Goal: Transaction & Acquisition: Purchase product/service

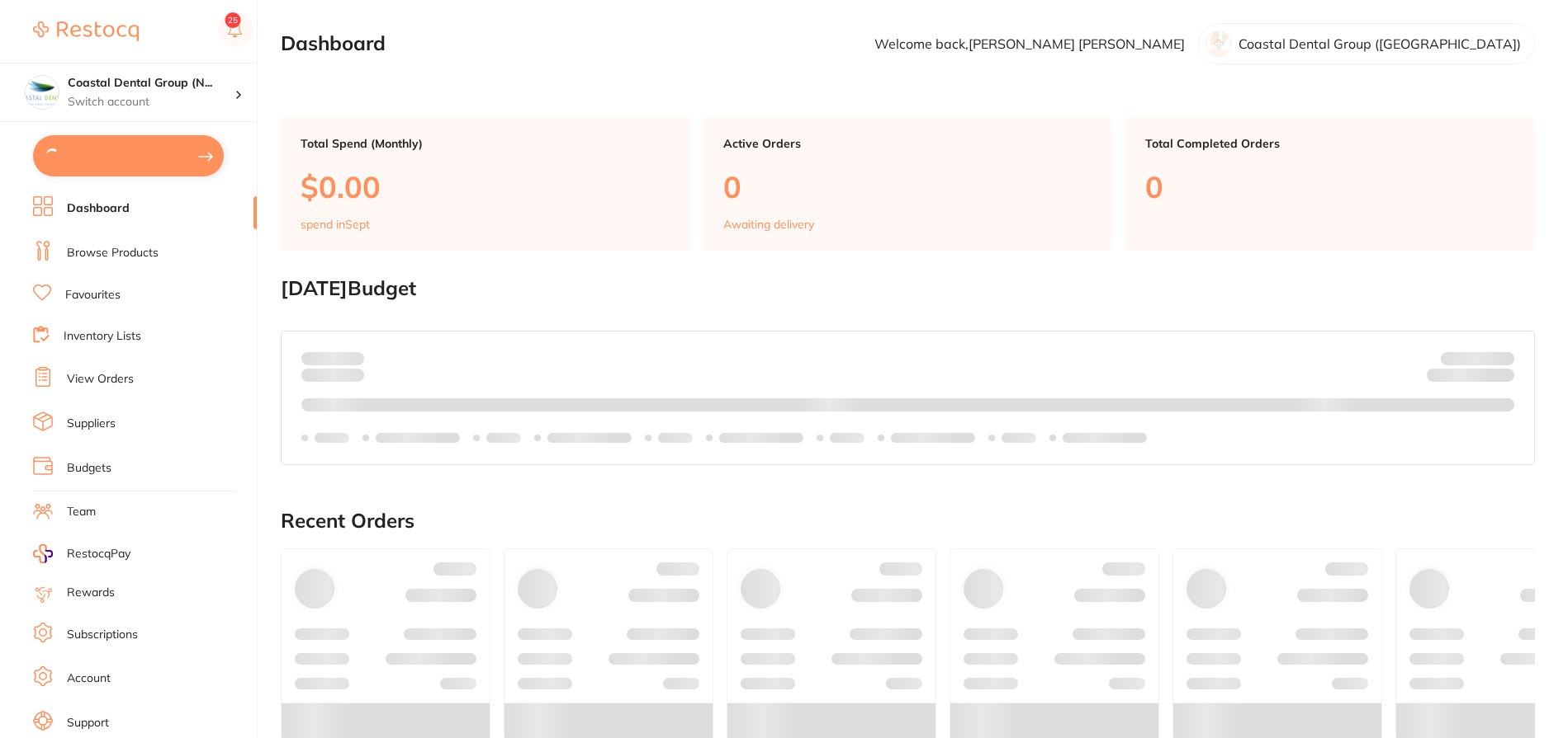
type input "9"
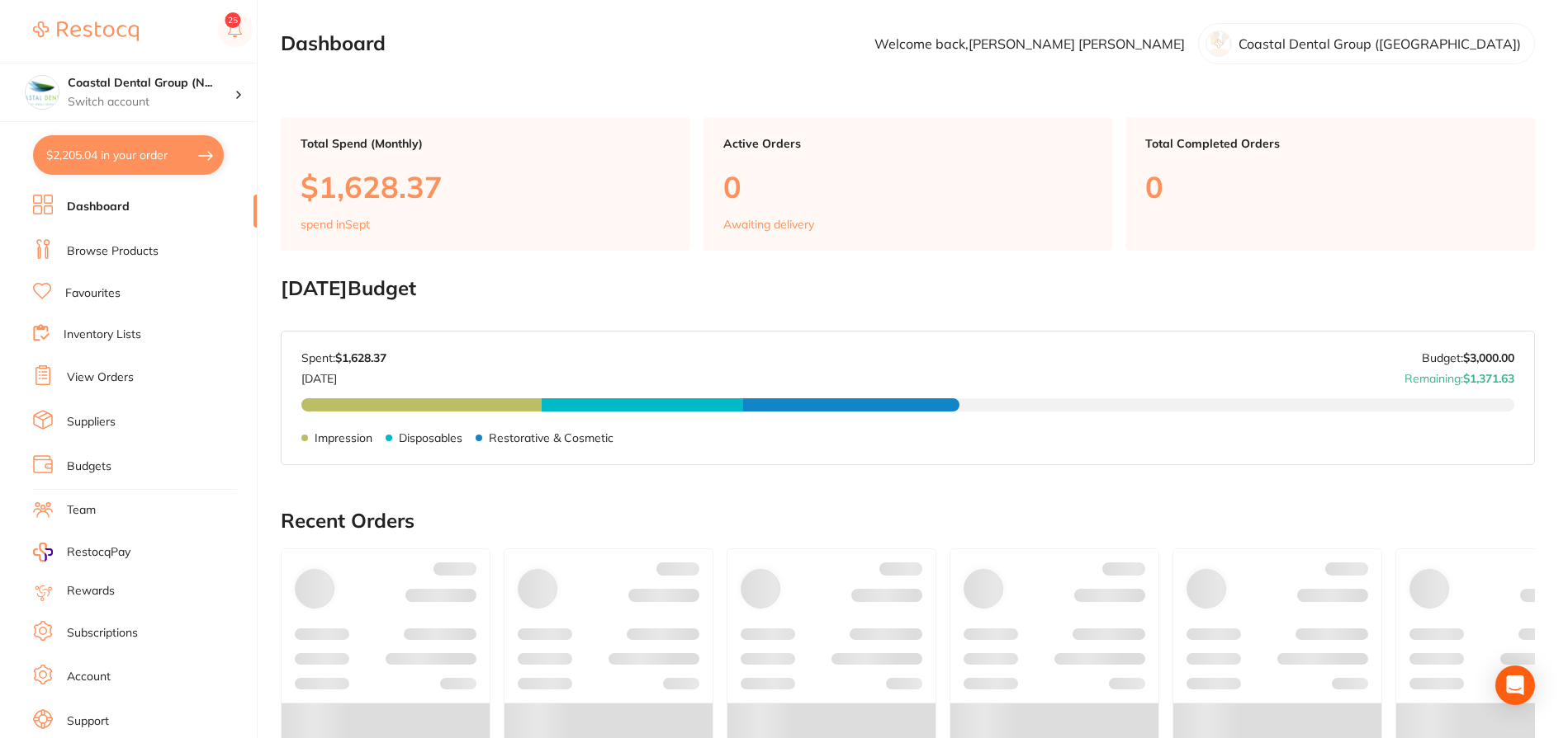
click at [119, 213] on link "Dashboard" at bounding box center [99, 207] width 63 height 16
click at [125, 259] on li "Browse Products" at bounding box center [145, 251] width 224 height 25
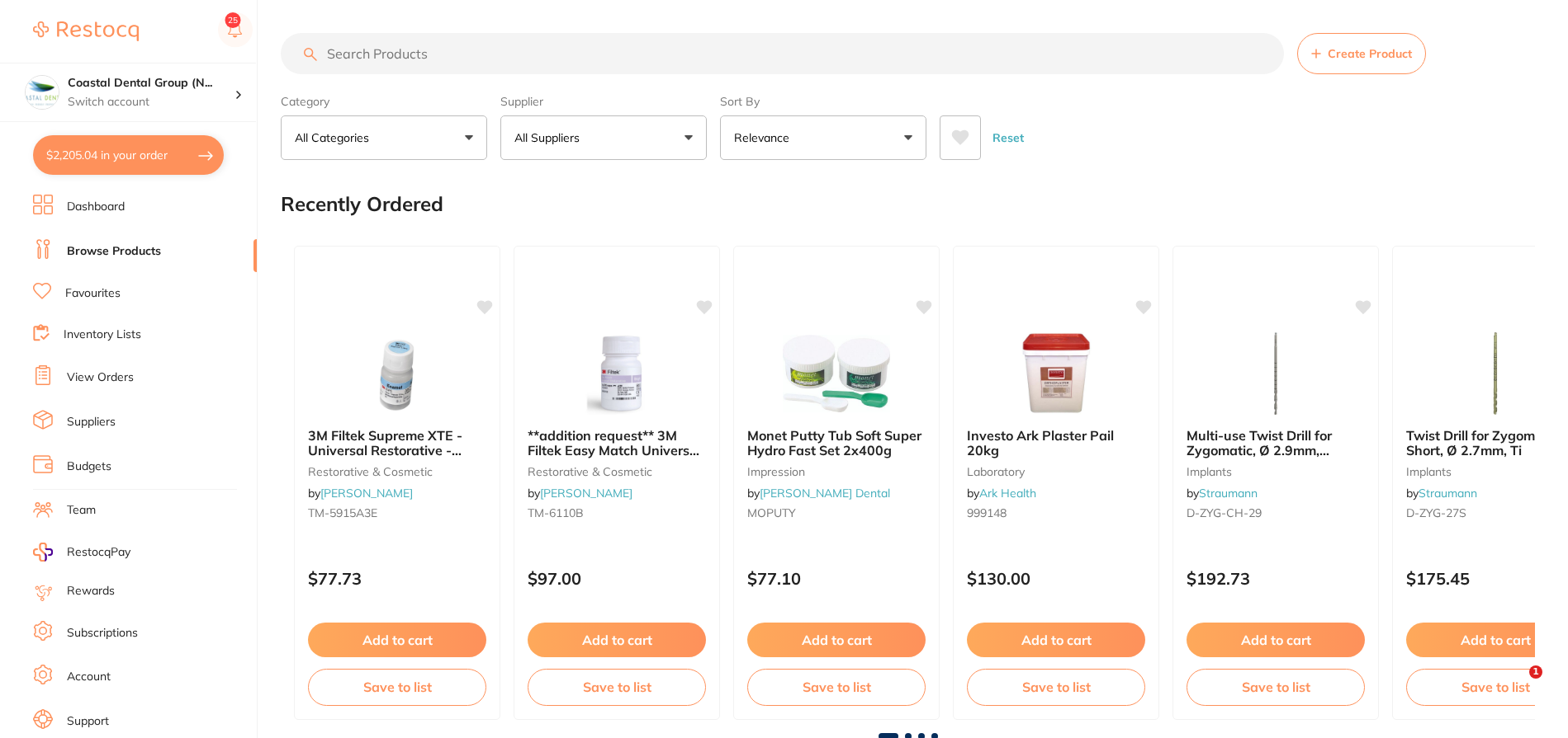
click at [559, 137] on p "All Suppliers" at bounding box center [550, 137] width 71 height 16
click at [554, 382] on div at bounding box center [617, 372] width 207 height 83
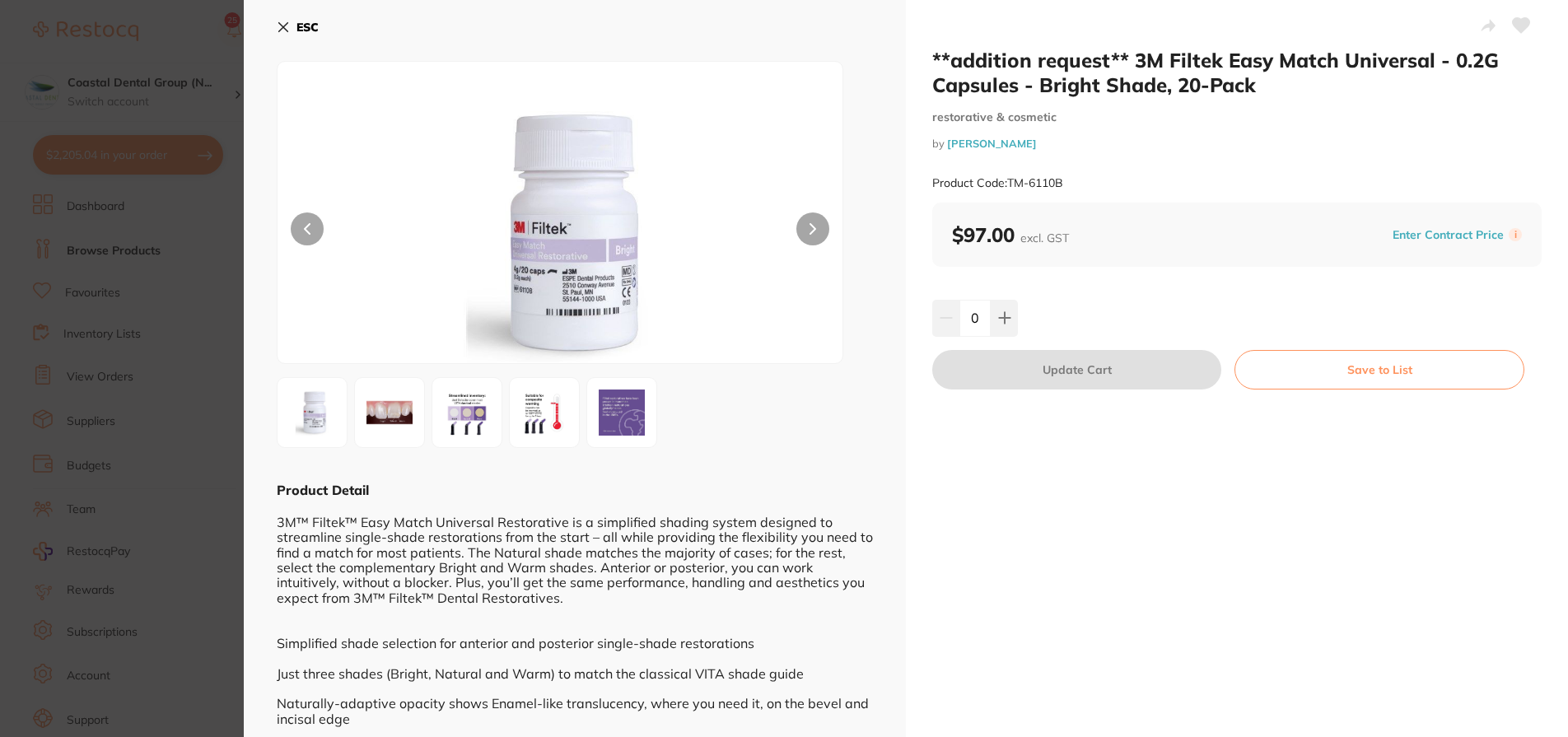
click at [297, 30] on b "ESC" at bounding box center [307, 26] width 22 height 14
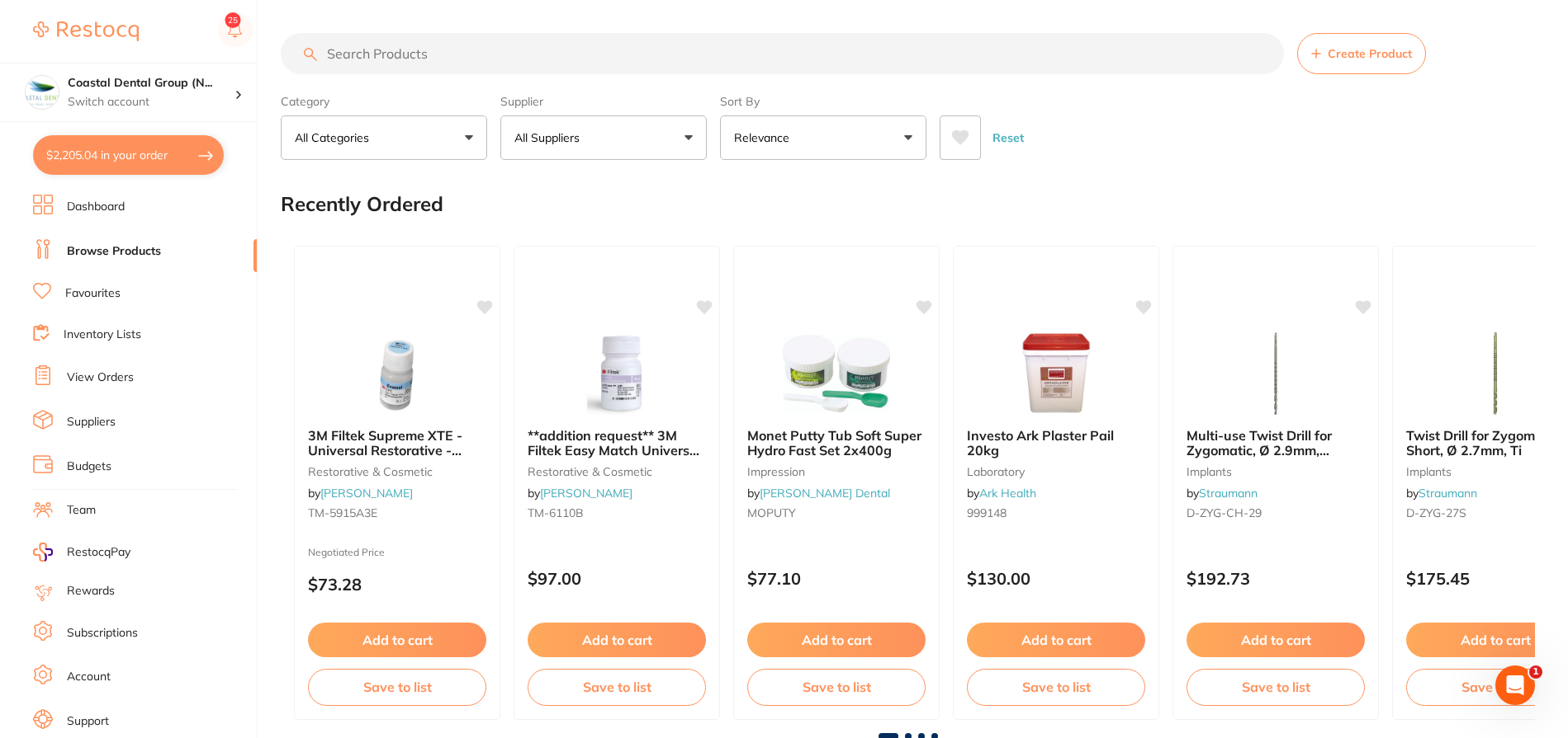
click at [612, 145] on button "All Suppliers" at bounding box center [603, 138] width 207 height 44
drag, startPoint x: 625, startPoint y: 190, endPoint x: 595, endPoint y: 182, distance: 31.0
click at [595, 182] on input "repractreprac" at bounding box center [603, 187] width 207 height 42
type input "reprac"
click at [631, 281] on li "RePractice" at bounding box center [603, 281] width 193 height 46
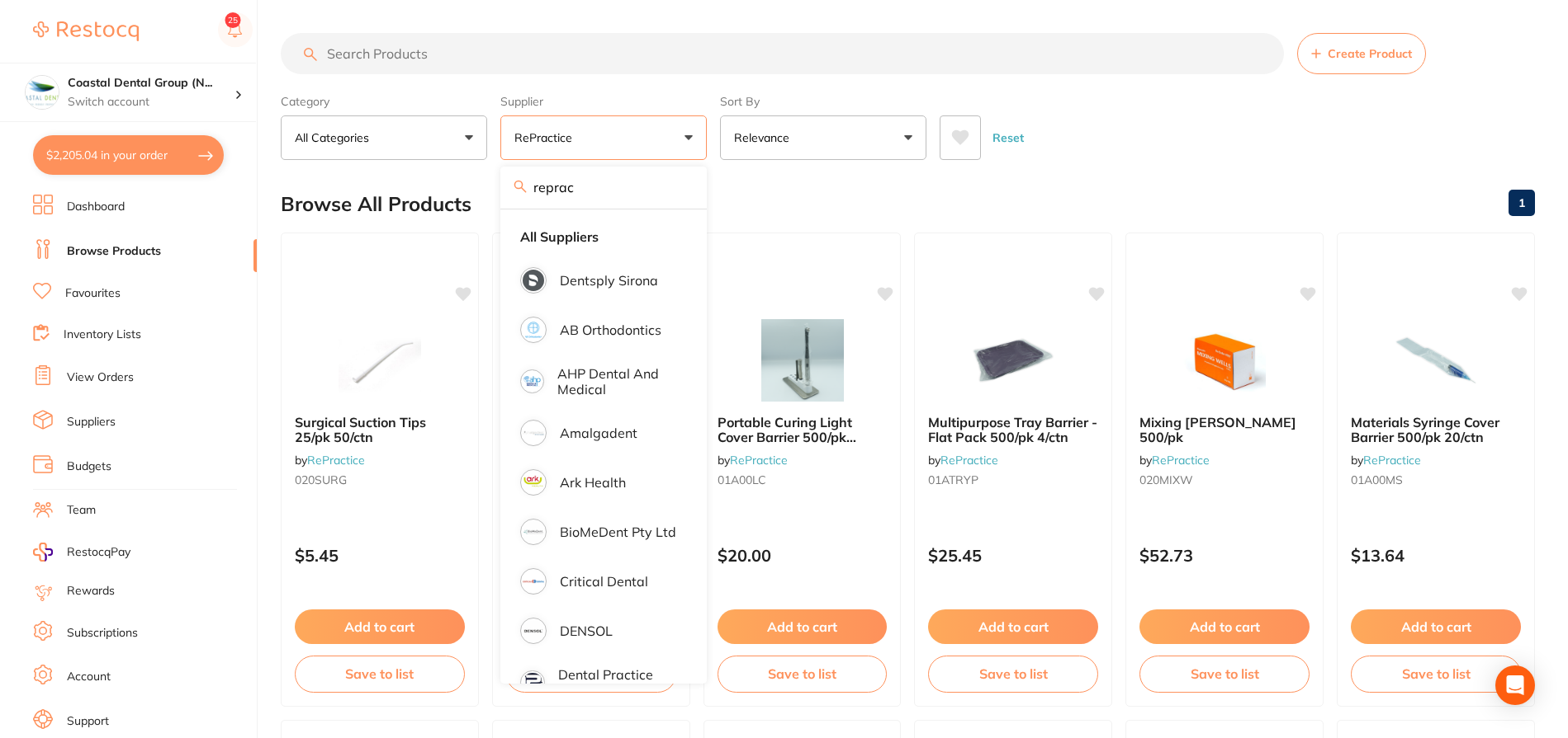
click at [1172, 91] on div "Category All Categories All Categories No categories found Clear Category false…" at bounding box center [908, 123] width 1254 height 72
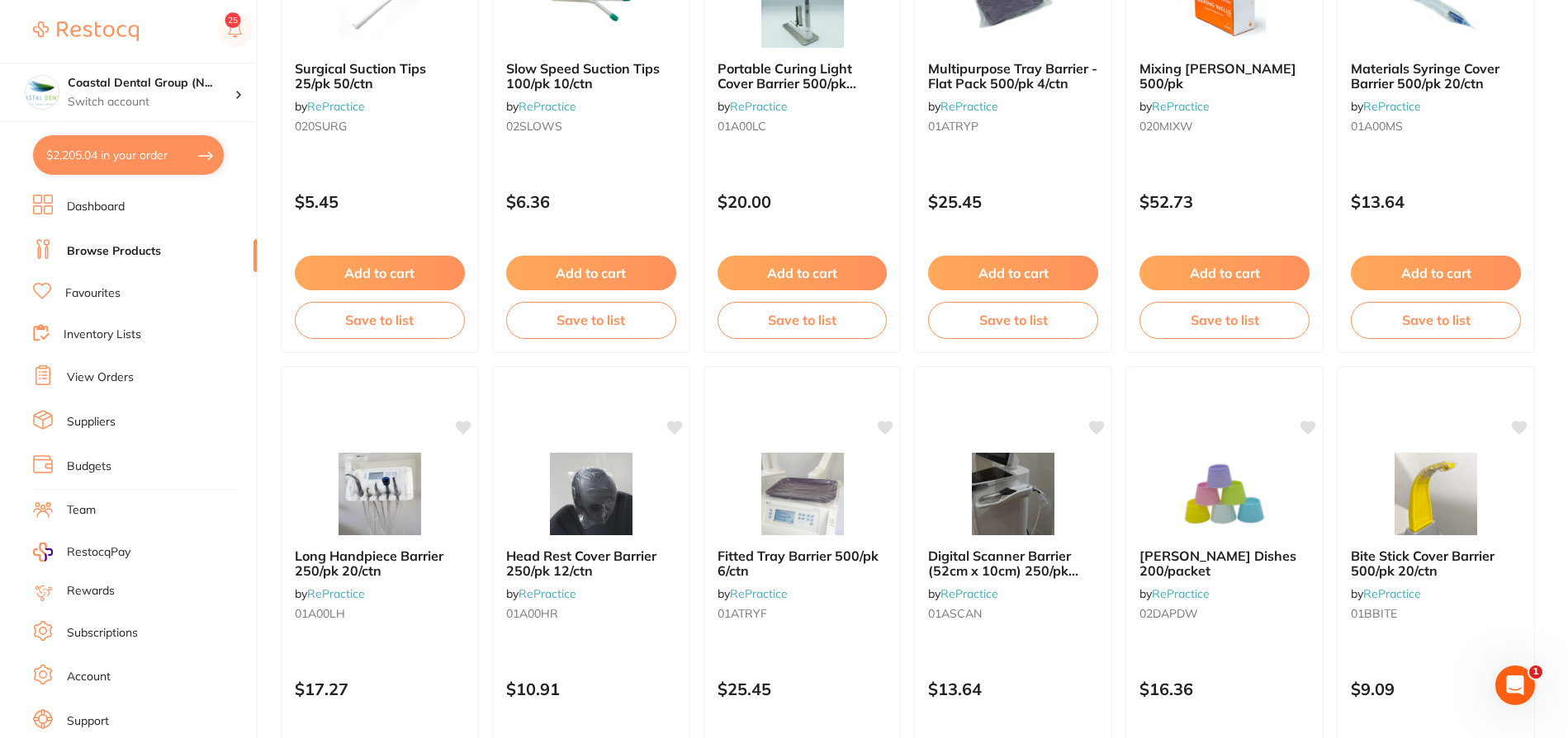
scroll to position [463, 0]
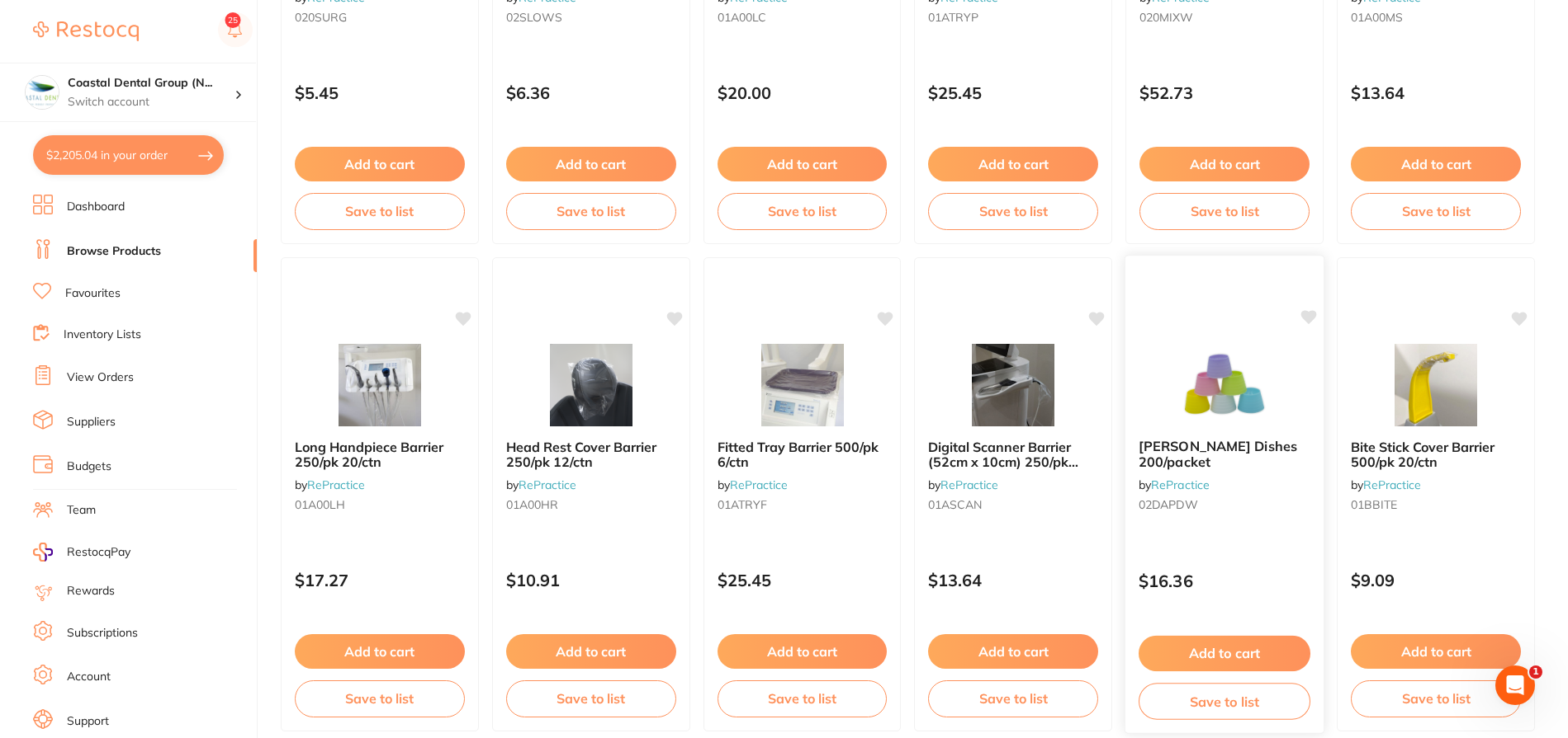
click at [1208, 397] on img at bounding box center [1224, 384] width 108 height 83
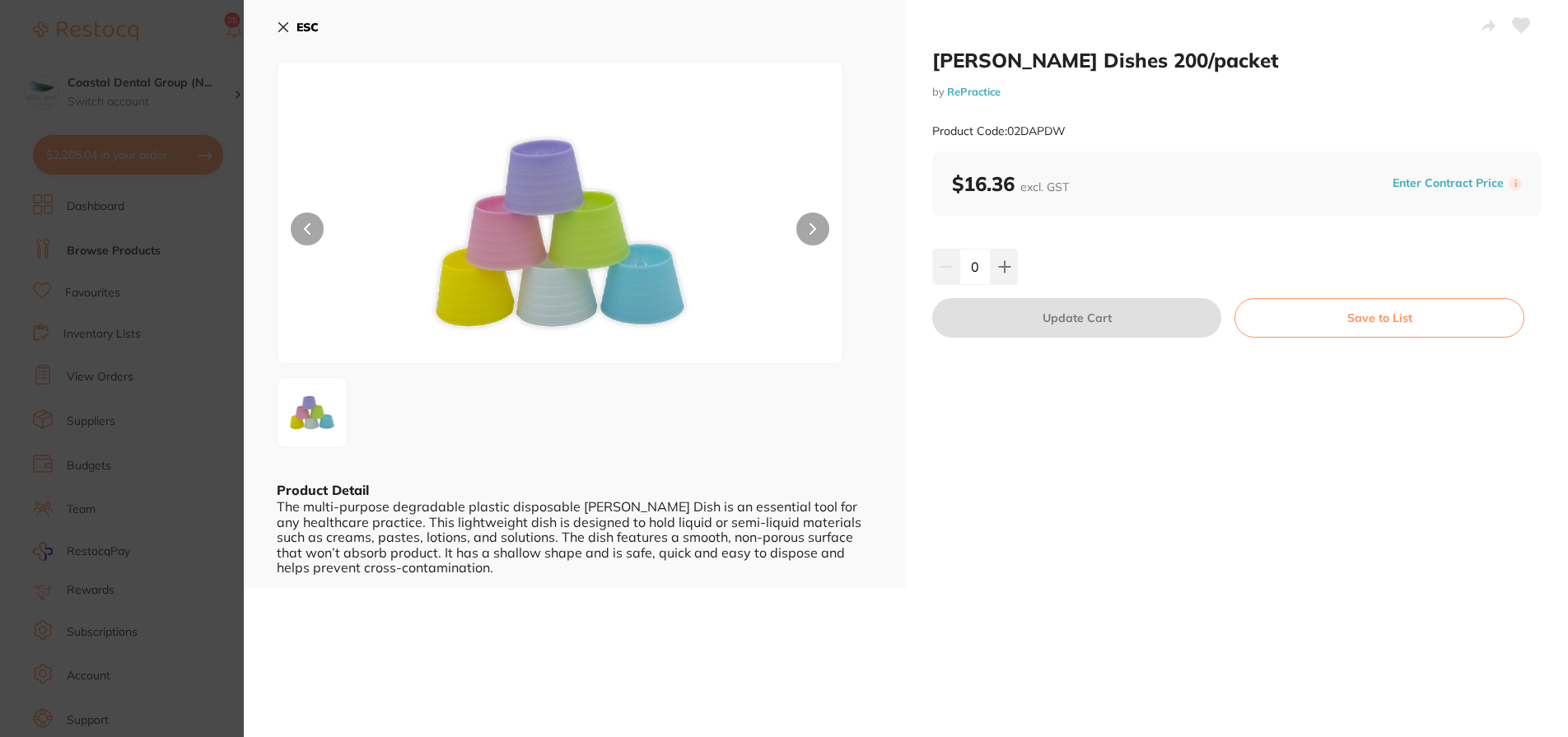
click at [222, 366] on section "Dappen Dishes 200/packet by RePractice Product Code: 02DAPDW ESC Product Detail…" at bounding box center [784, 368] width 1568 height 737
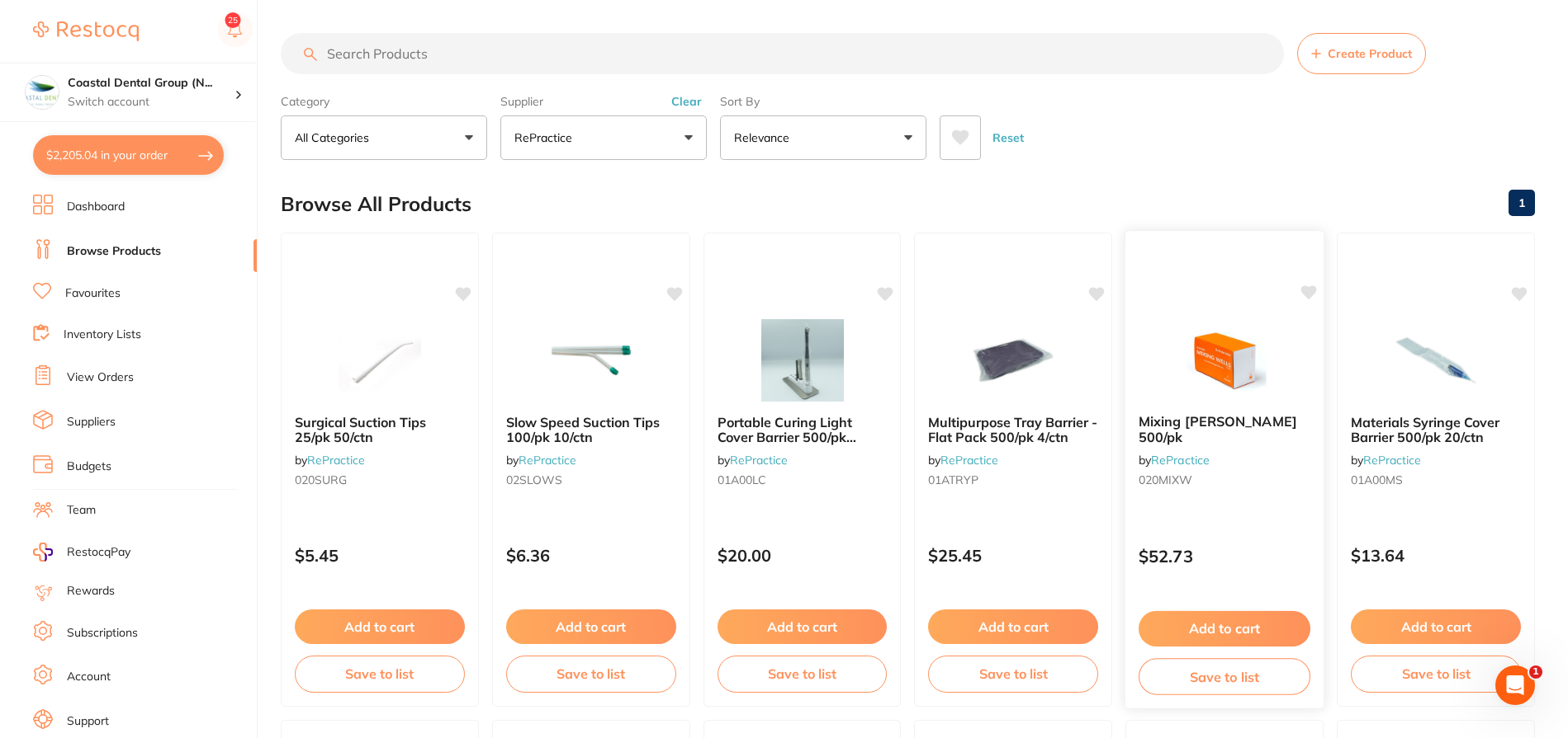
click at [1200, 350] on img at bounding box center [1224, 360] width 108 height 83
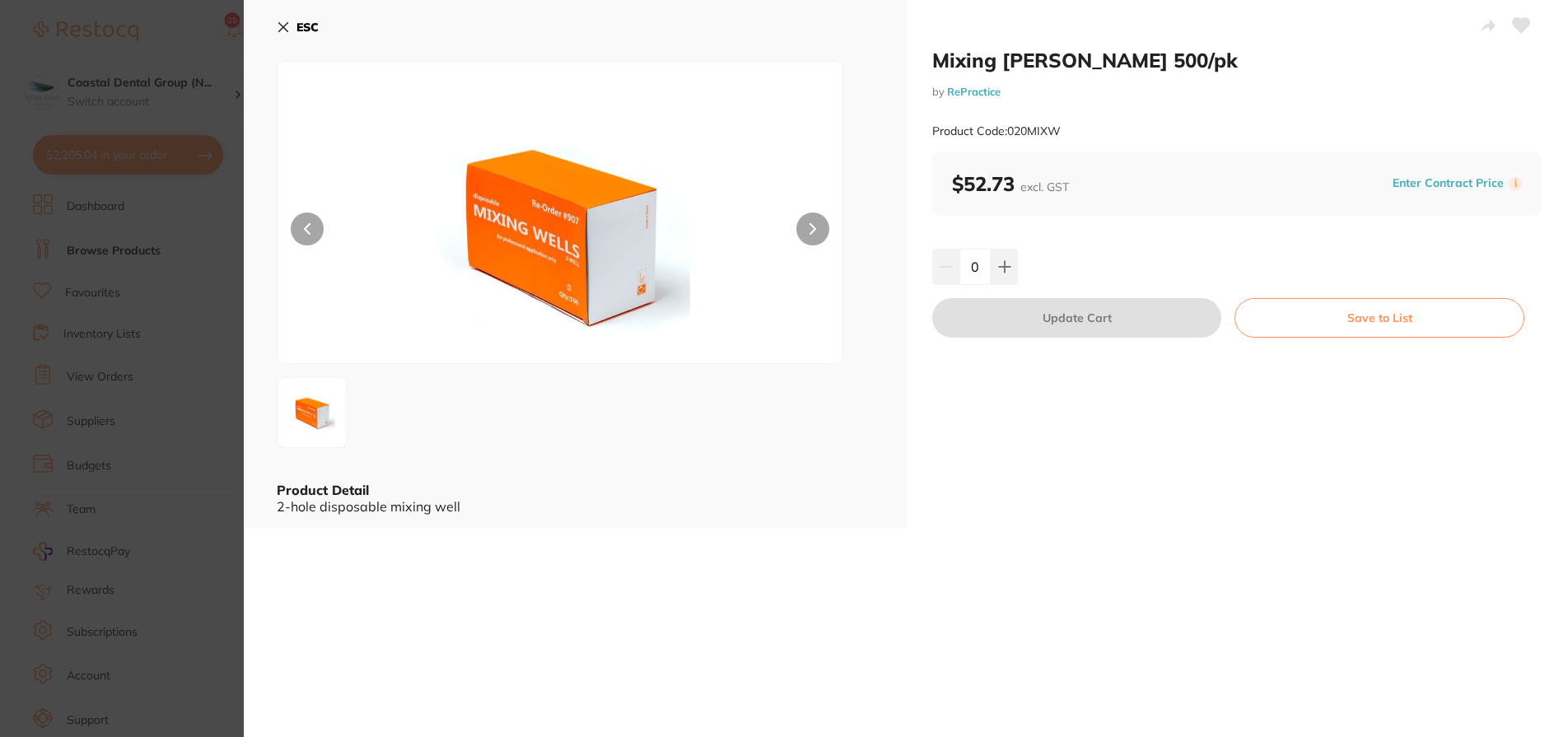
click at [203, 291] on section "Mixing Wells 500/pk by RePractice Product Code: 020MIXW ESC Product Detail 2-ho…" at bounding box center [784, 368] width 1568 height 737
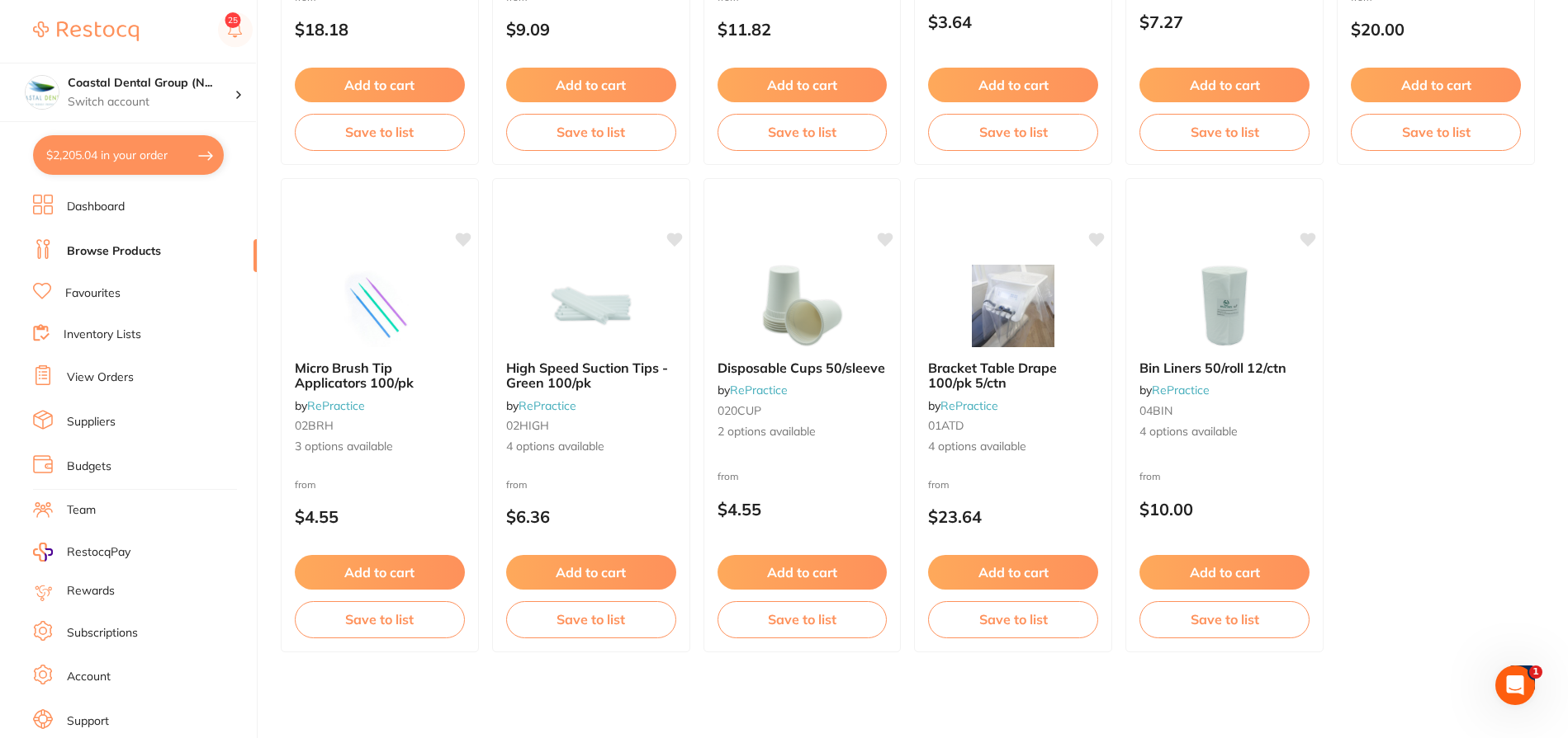
scroll to position [1983, 0]
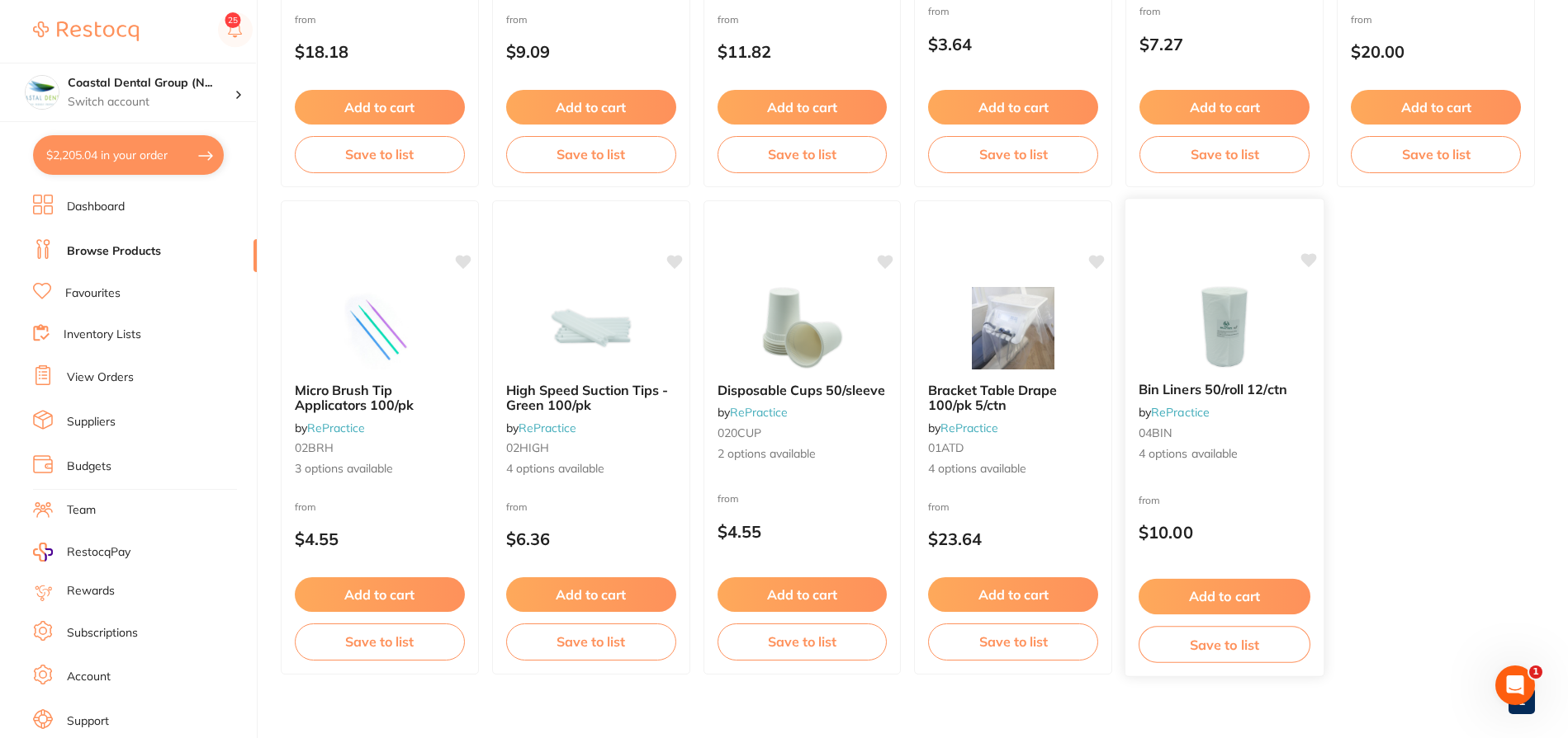
click at [1217, 330] on img at bounding box center [1224, 327] width 108 height 83
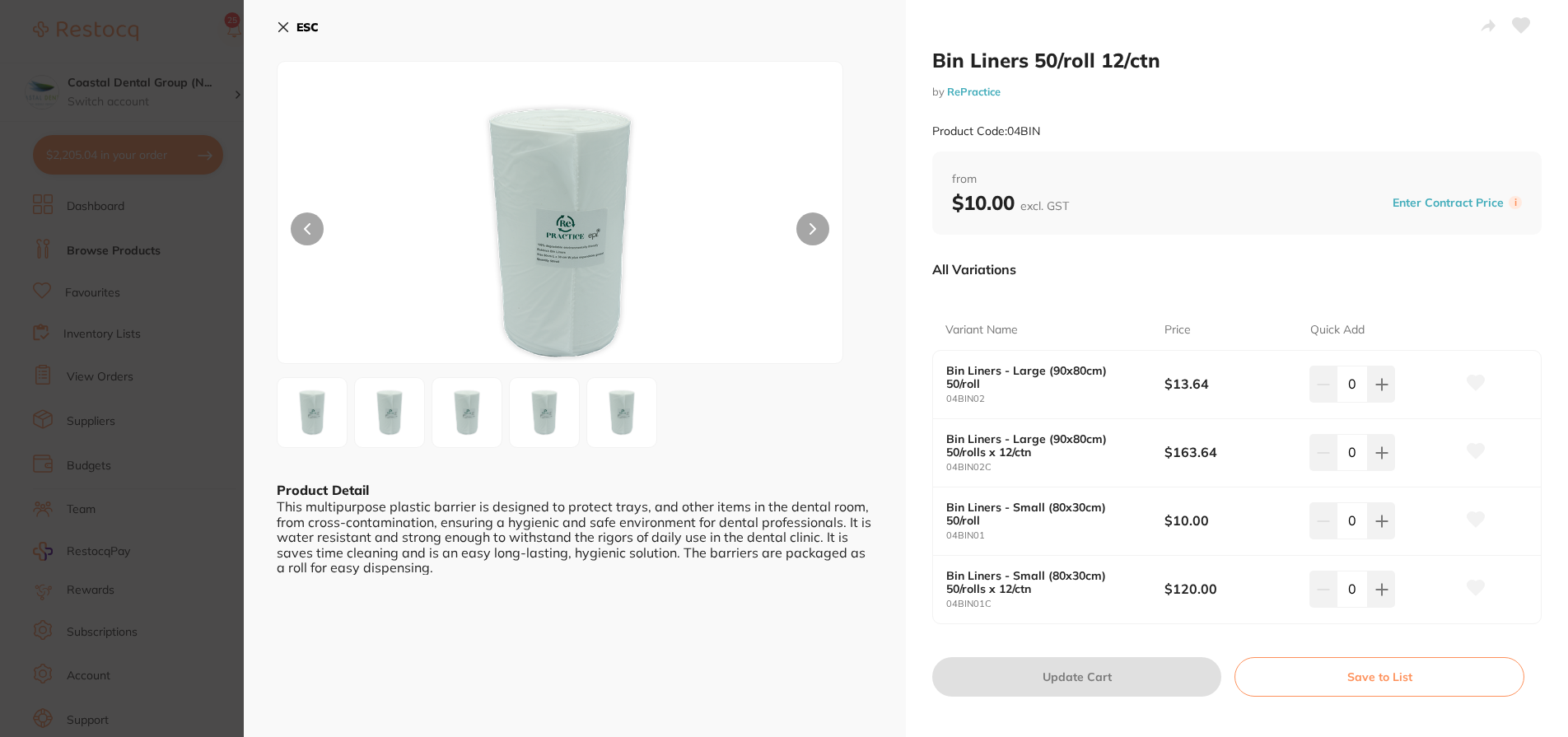
click at [291, 25] on button "ESC" at bounding box center [297, 27] width 42 height 28
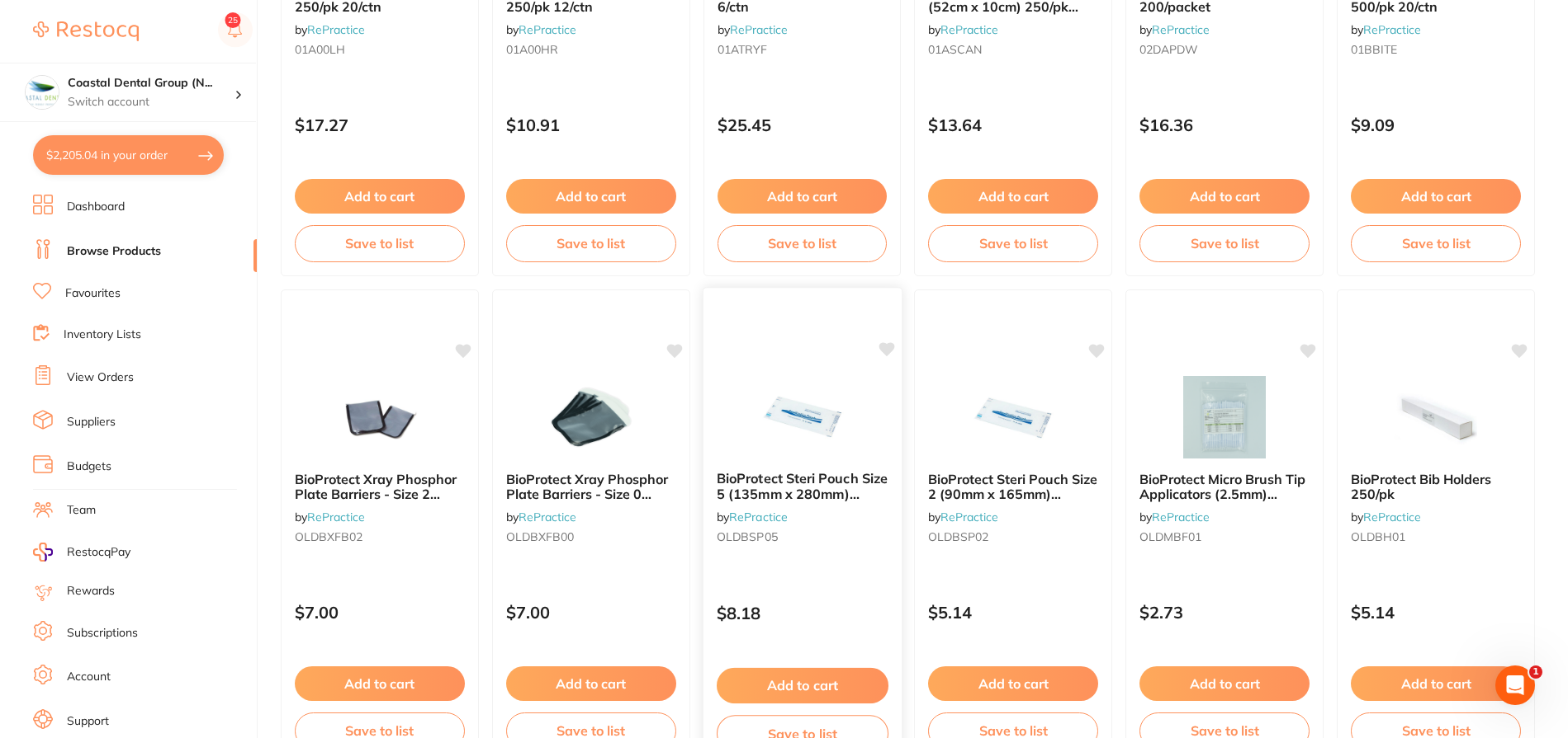
scroll to position [915, 0]
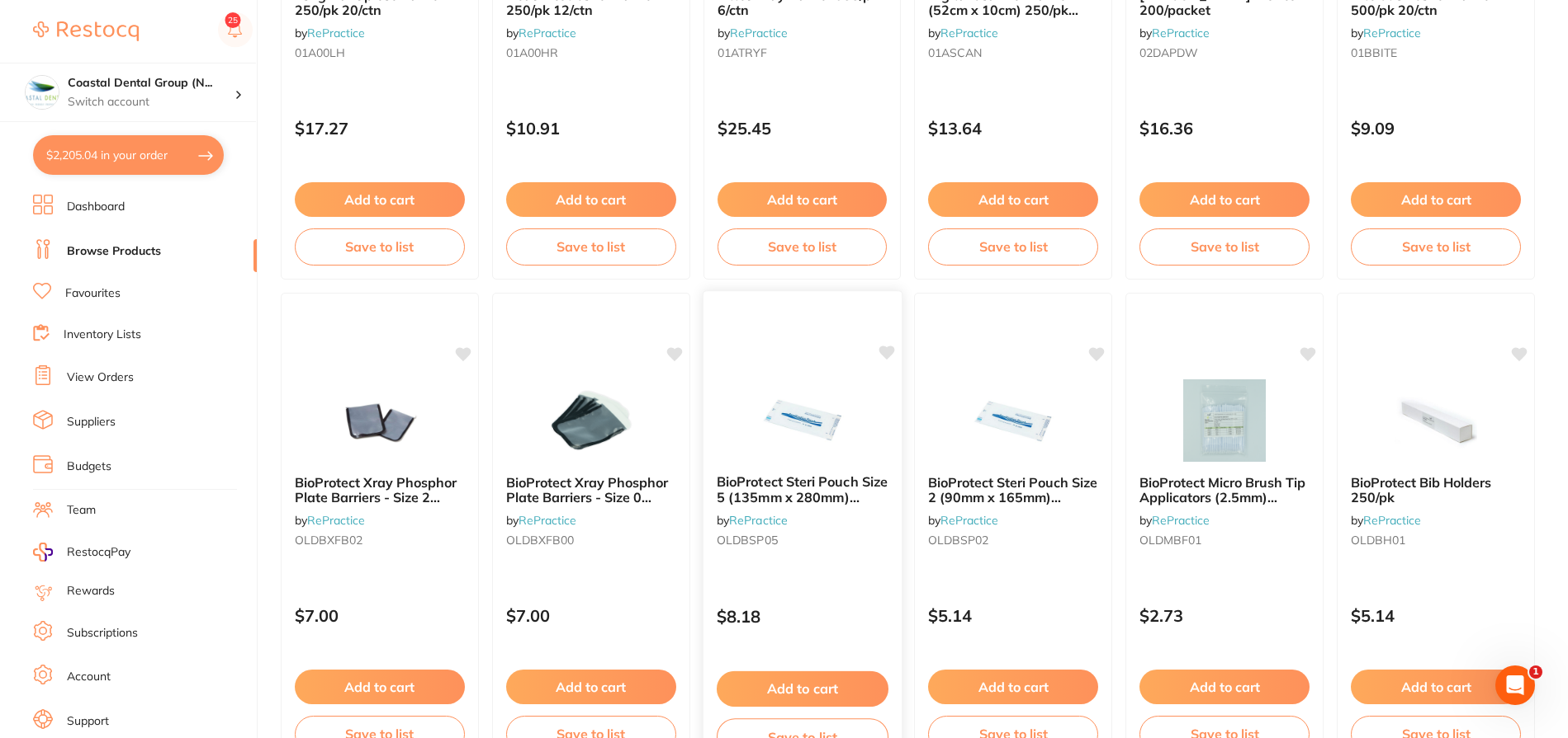
click at [860, 444] on div at bounding box center [801, 419] width 198 height 83
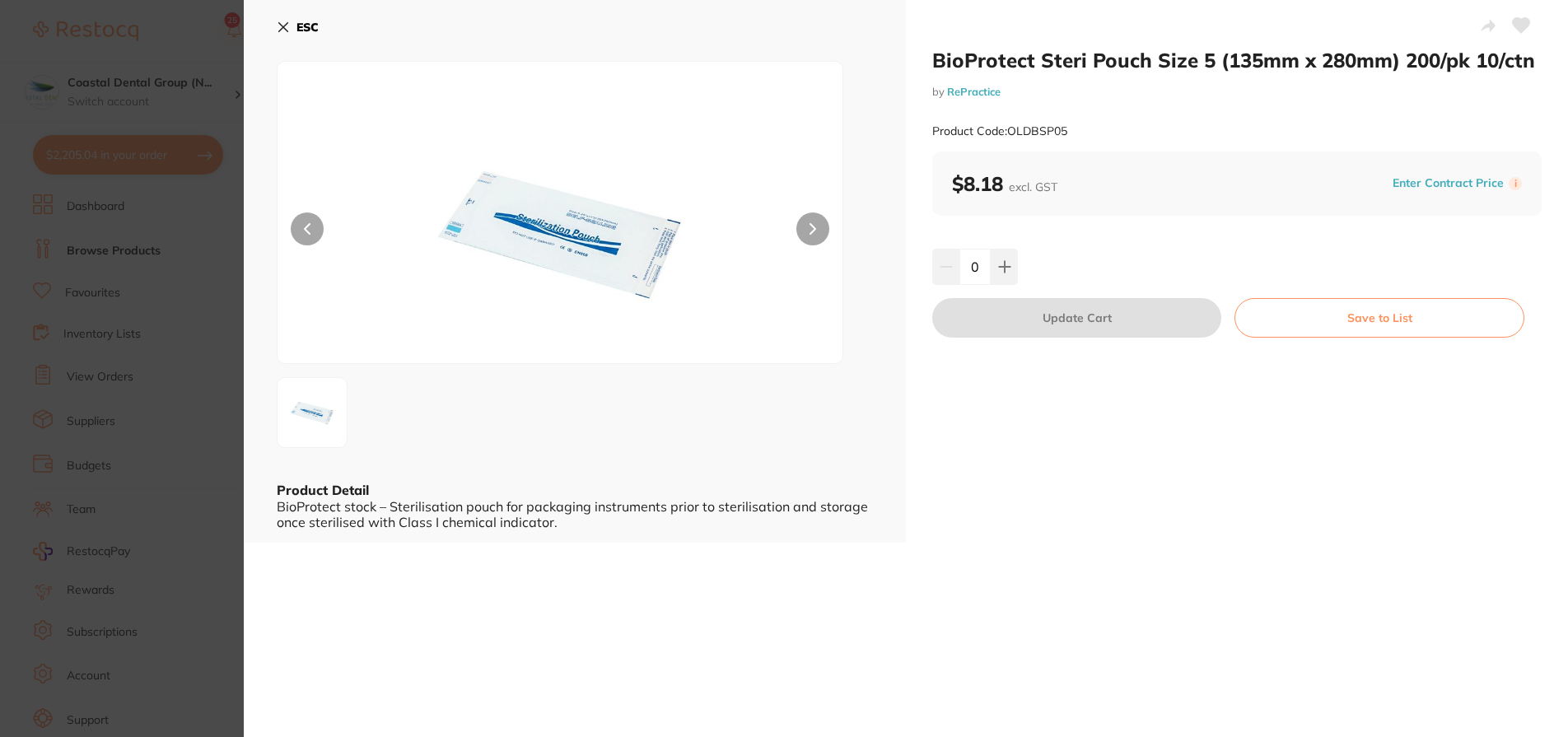
click at [313, 26] on b "ESC" at bounding box center [307, 26] width 22 height 14
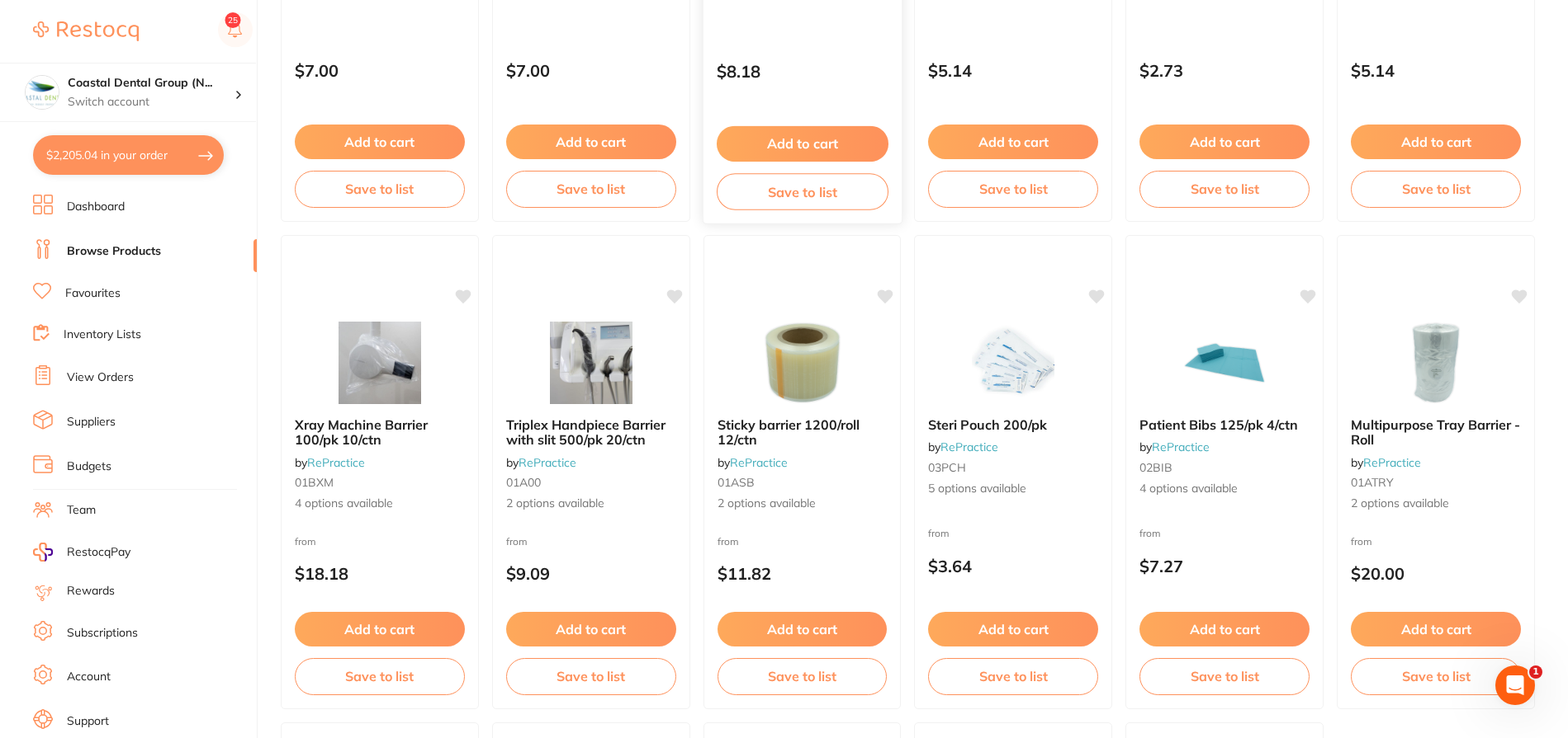
scroll to position [1458, 0]
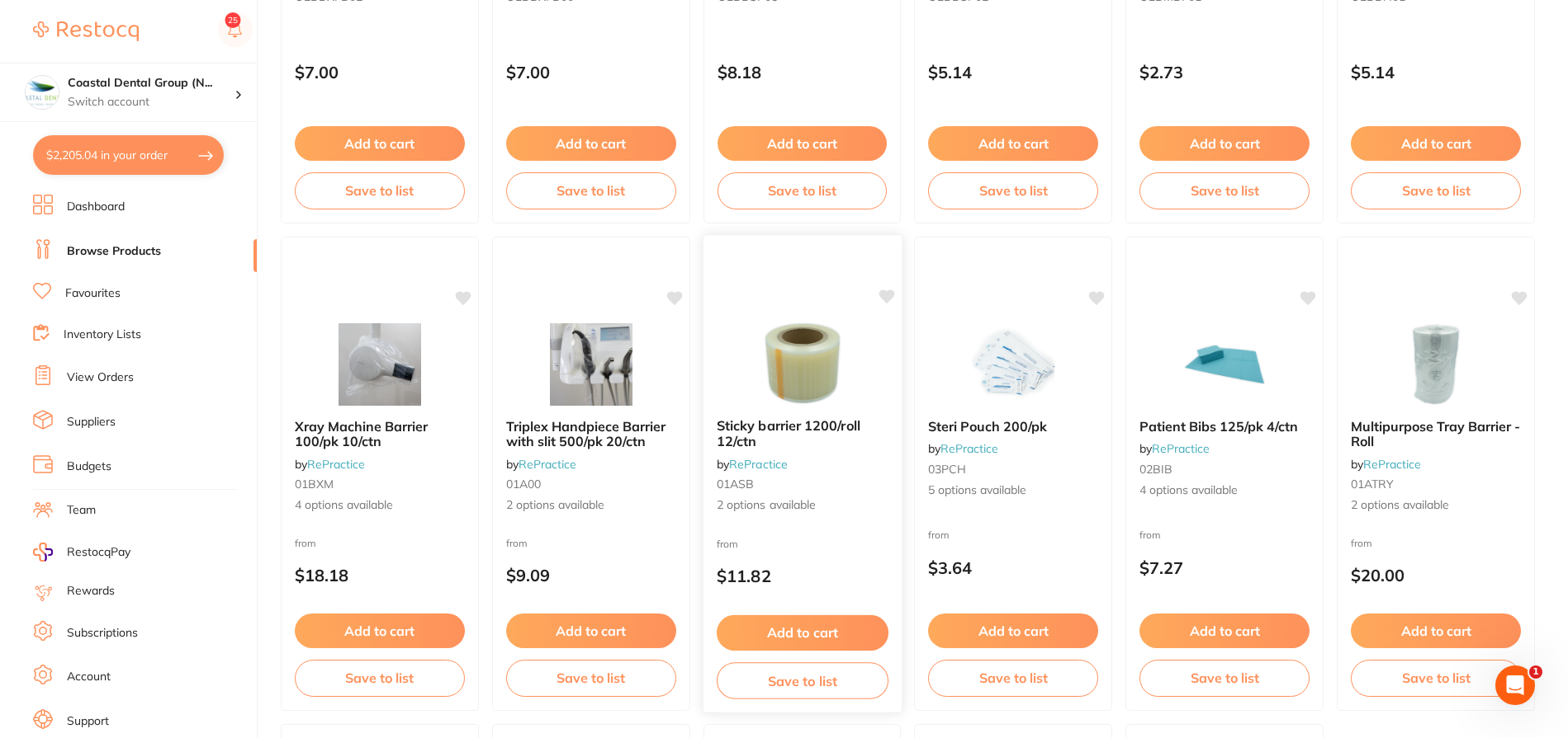
click at [808, 341] on img at bounding box center [801, 363] width 108 height 83
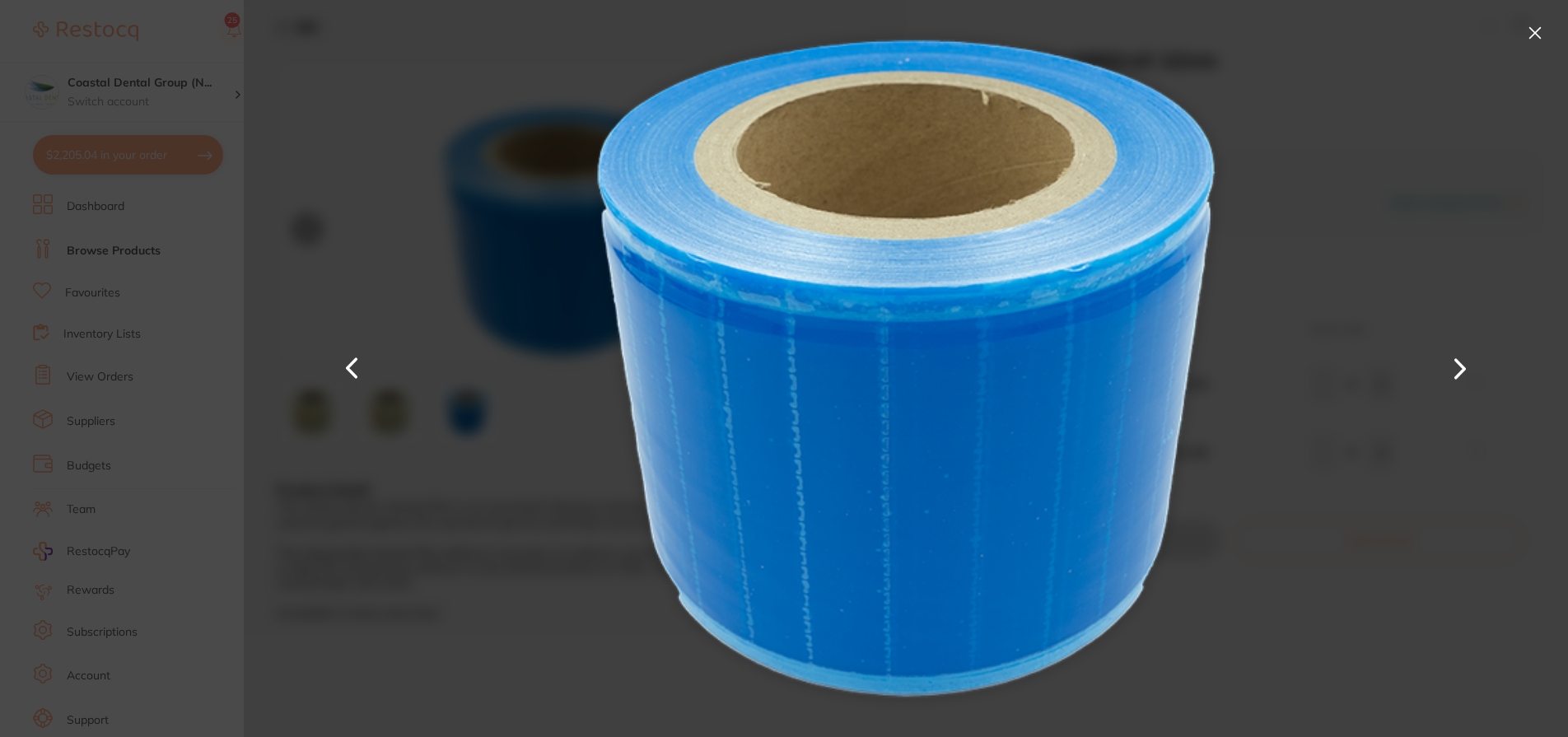
click at [1412, 215] on div at bounding box center [906, 368] width 1324 height 737
click at [1542, 32] on button at bounding box center [1535, 32] width 26 height 26
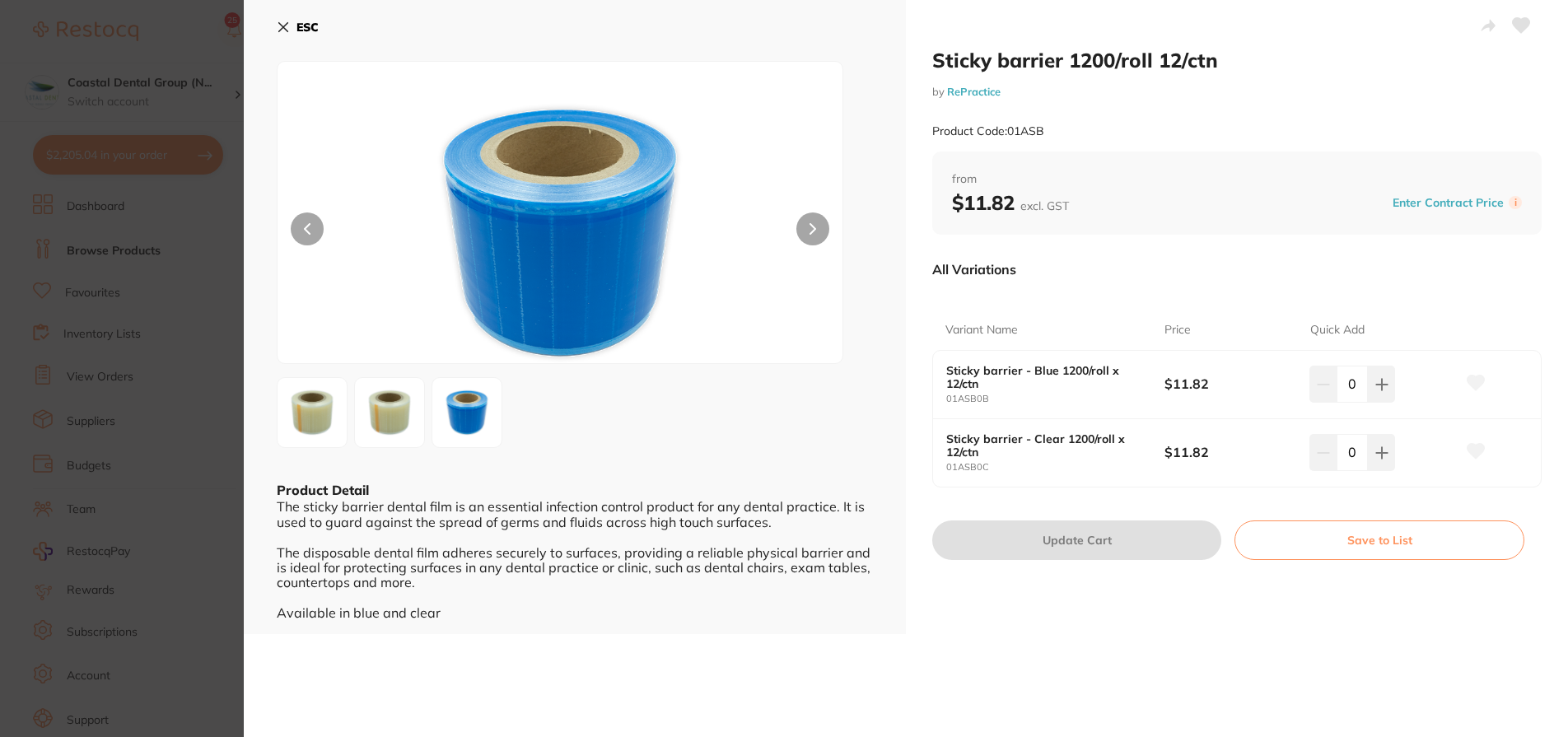
click at [287, 17] on button "ESC" at bounding box center [297, 27] width 42 height 28
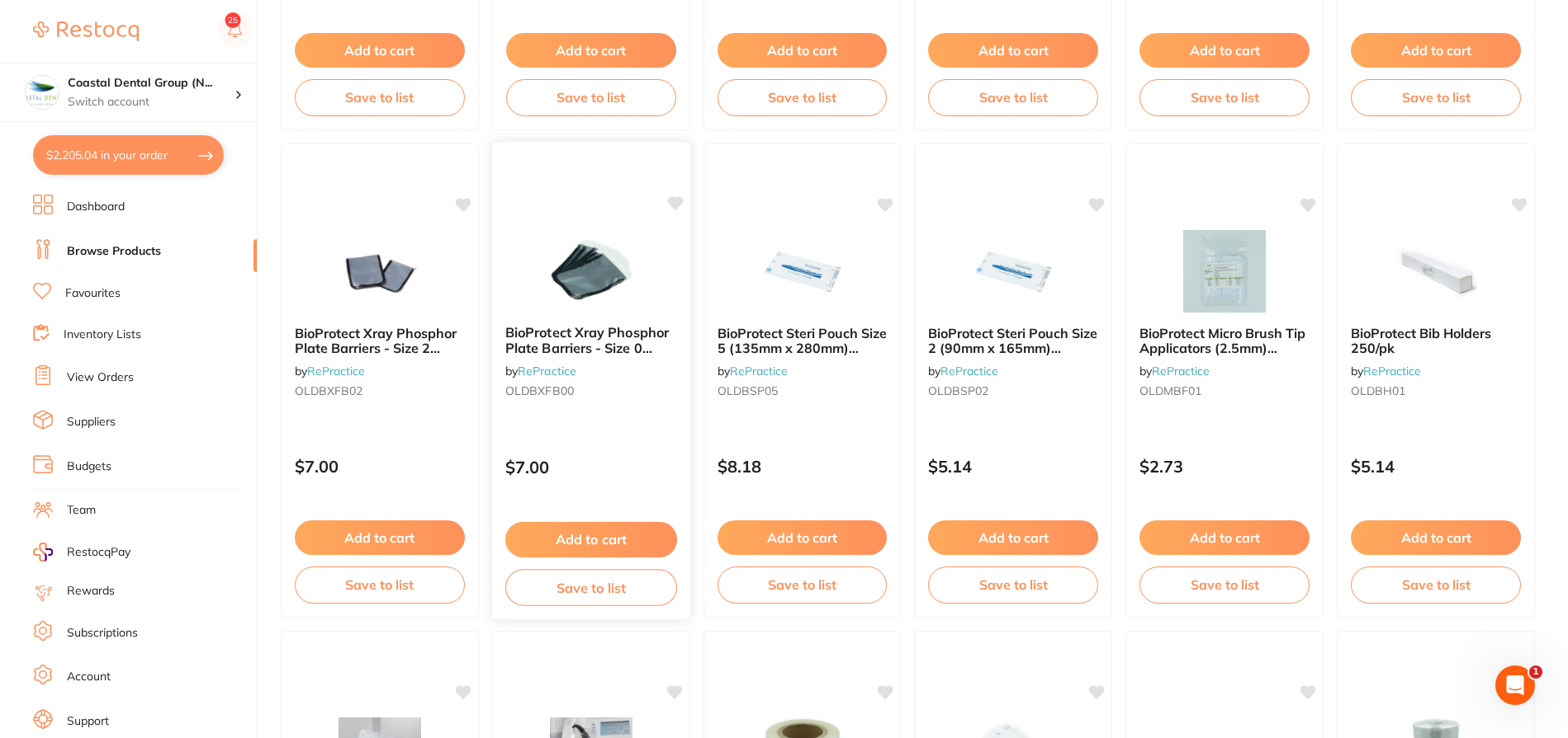
scroll to position [1033, 0]
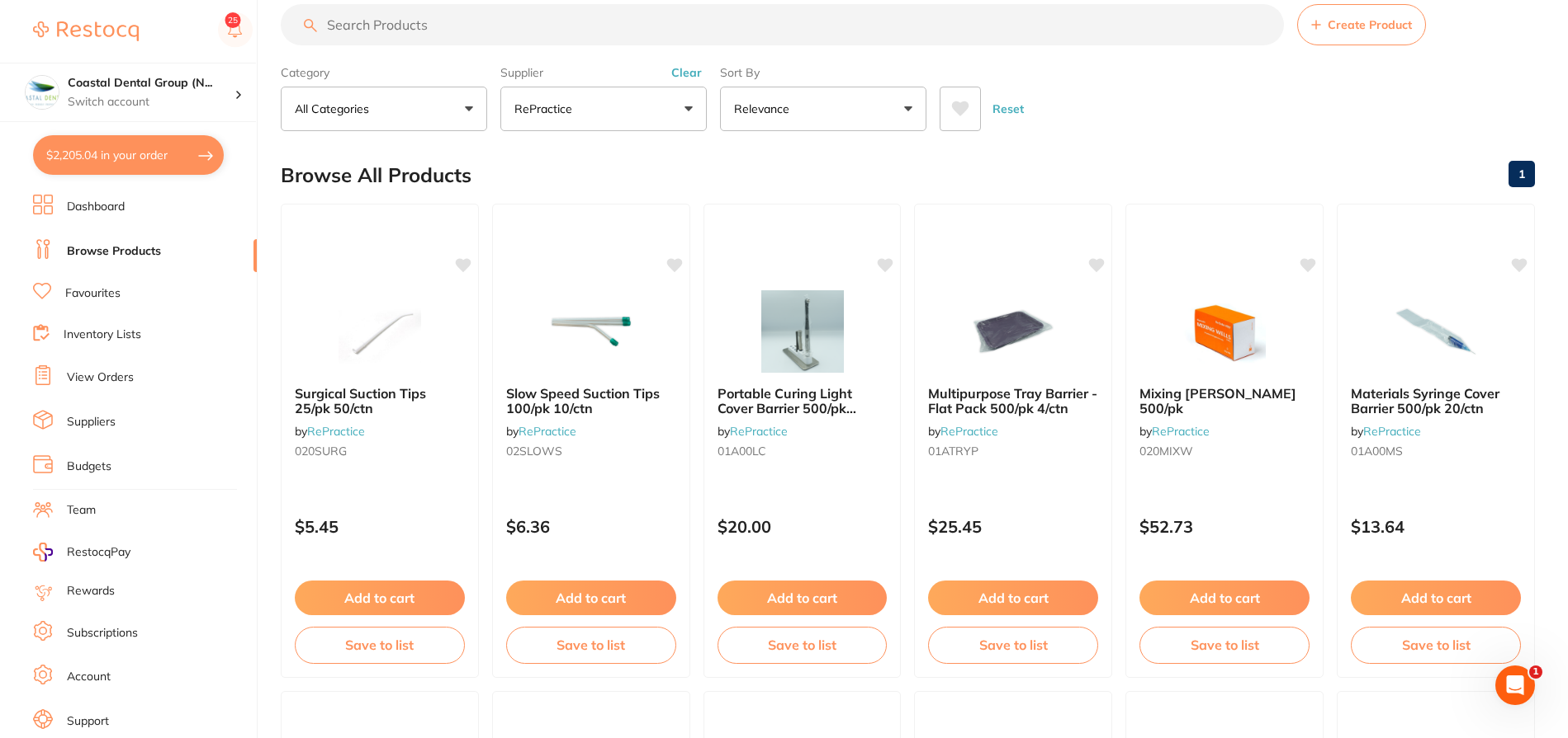
scroll to position [23, 0]
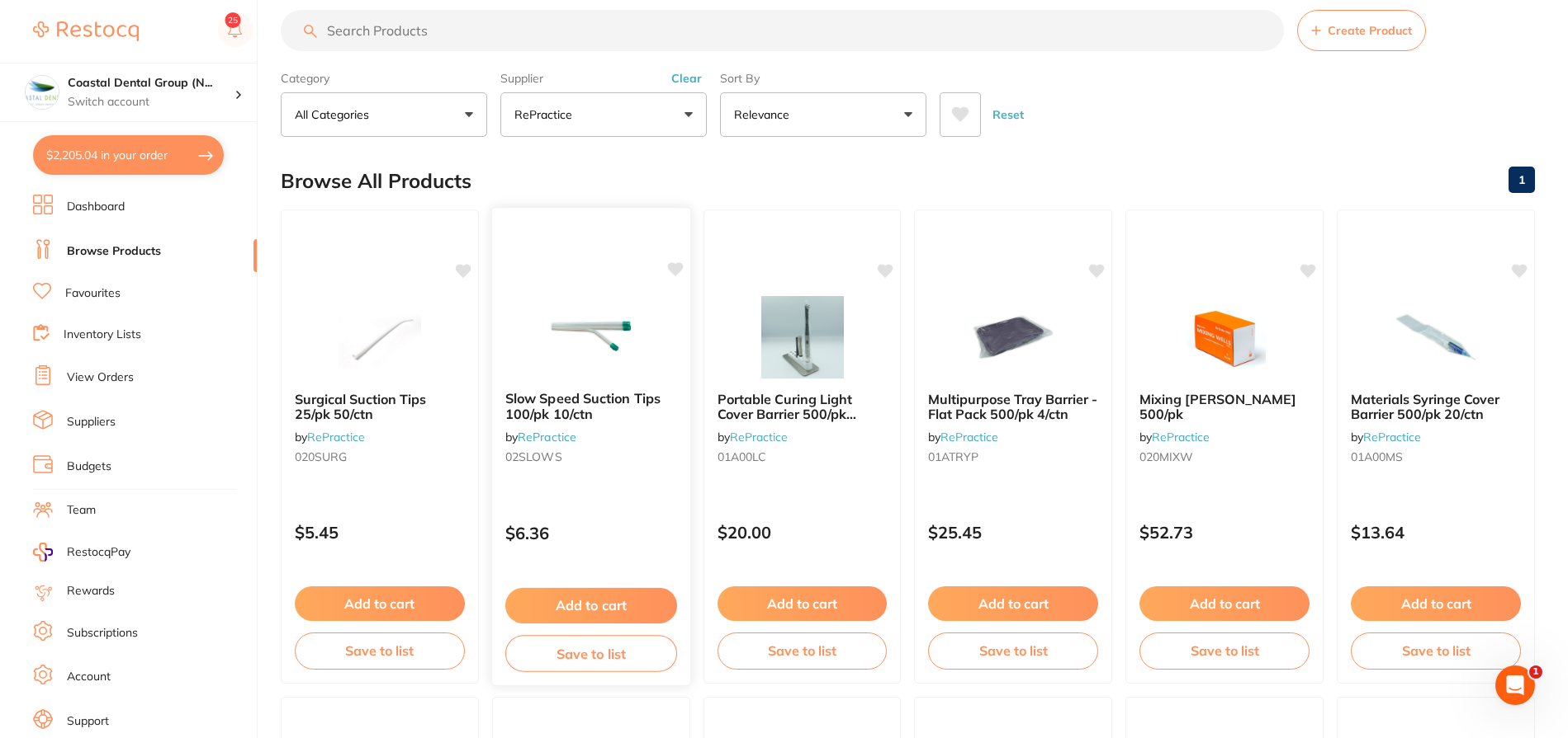
click at [603, 326] on img at bounding box center [590, 336] width 108 height 83
